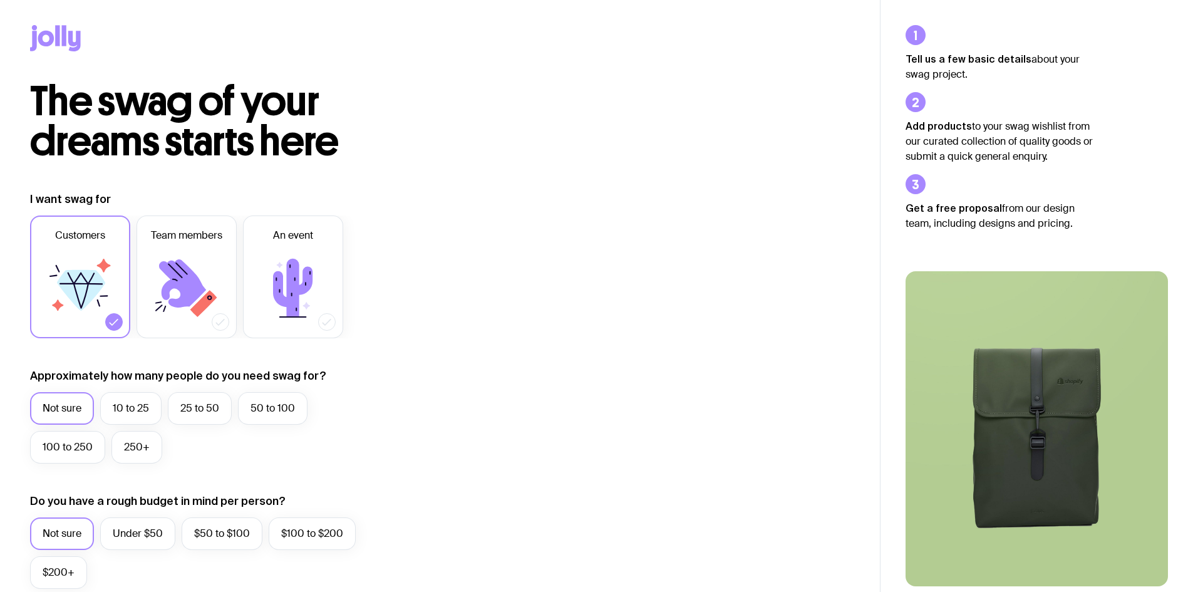
drag, startPoint x: 0, startPoint y: 0, endPoint x: 54, endPoint y: 46, distance: 71.5
click at [54, 46] on icon at bounding box center [55, 38] width 51 height 26
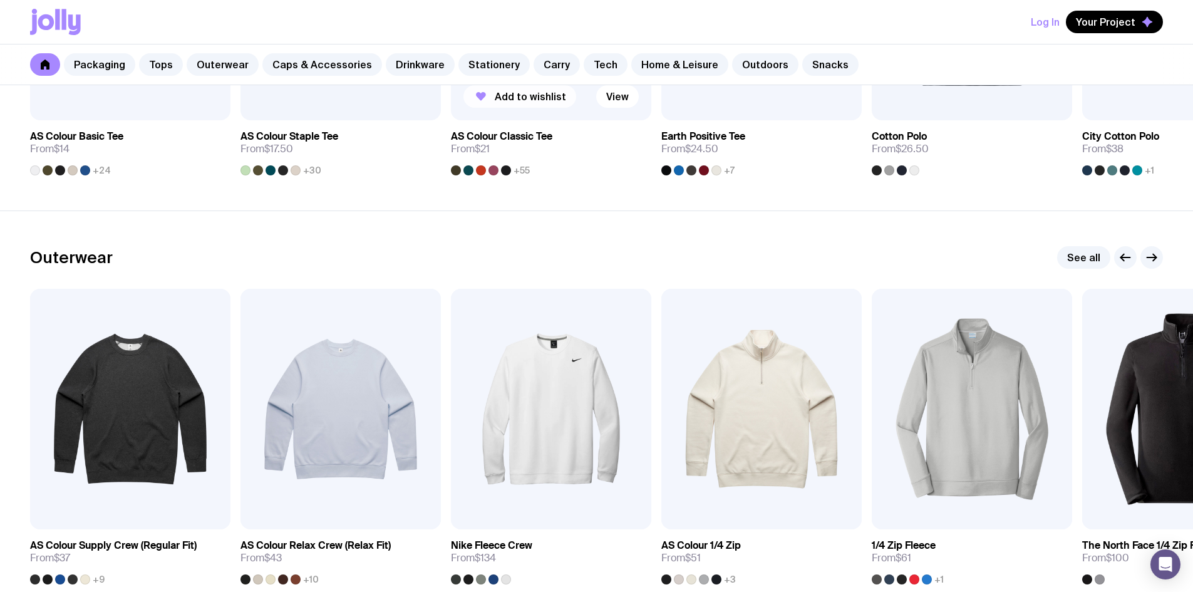
scroll to position [1075, 0]
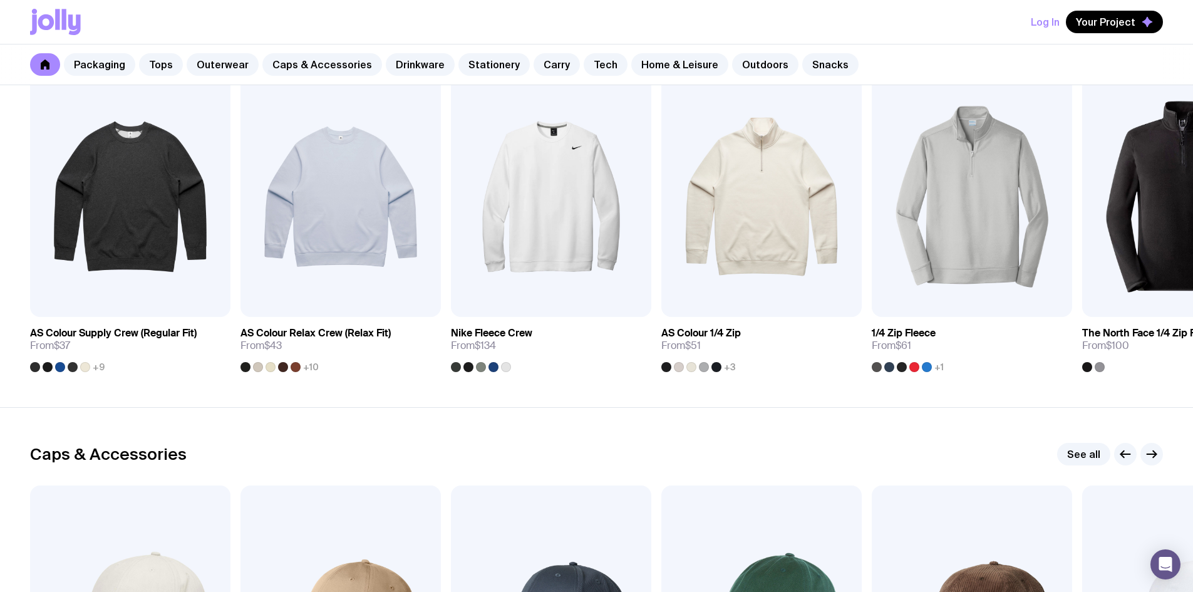
click at [75, 16] on icon at bounding box center [55, 22] width 51 height 26
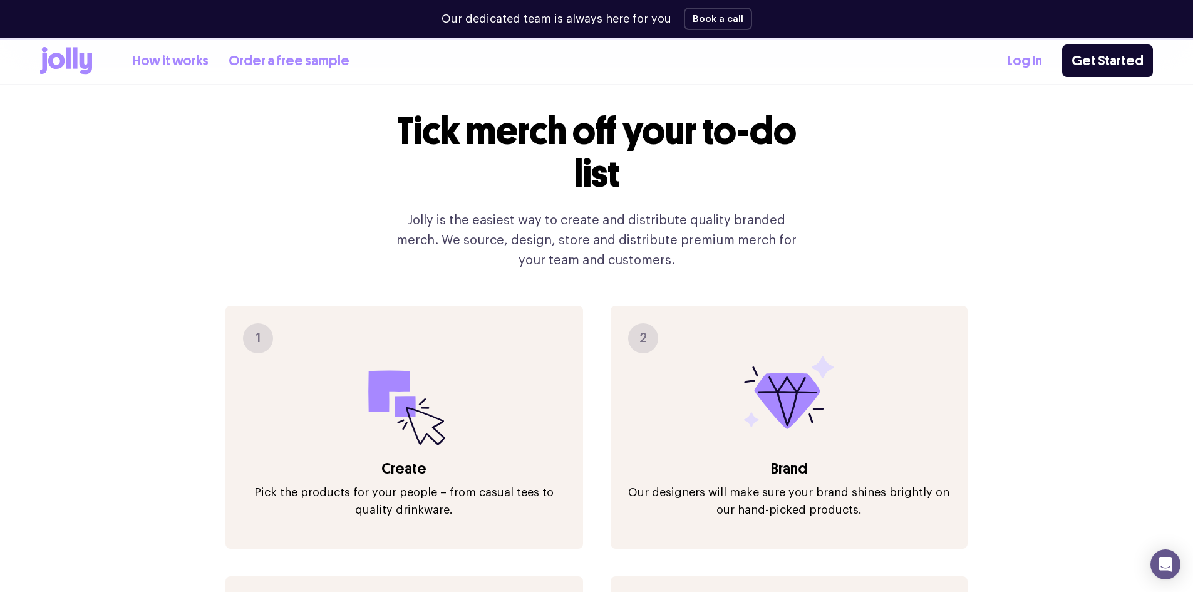
scroll to position [1378, 0]
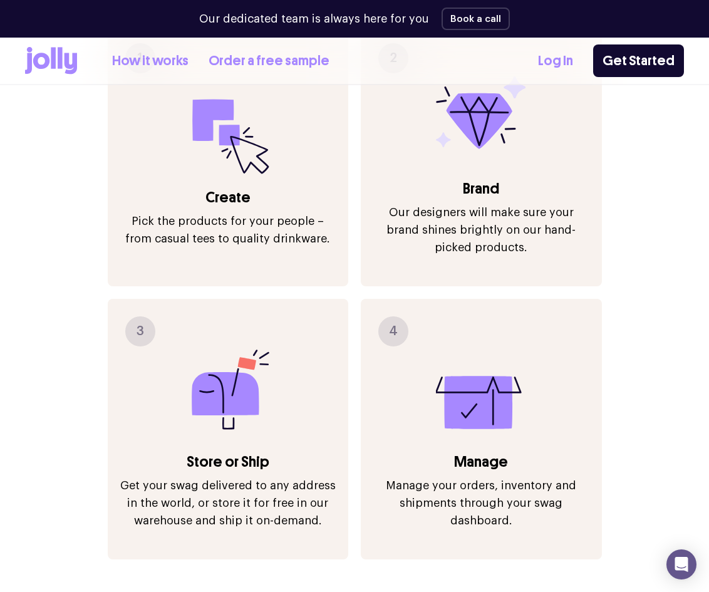
drag, startPoint x: 575, startPoint y: 284, endPoint x: 552, endPoint y: 274, distance: 25.5
click at [552, 299] on div "4 Manage Manage your orders, inventory and shipments through your swag dashboar…" at bounding box center [481, 429] width 241 height 261
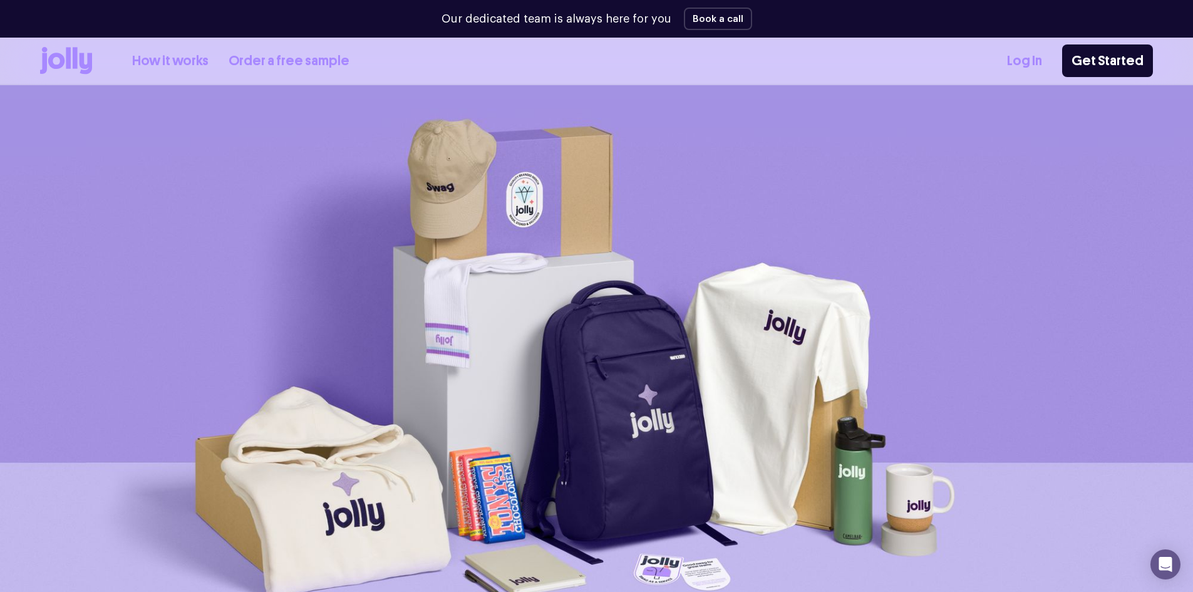
scroll to position [0, 0]
